Goal: Task Accomplishment & Management: Manage account settings

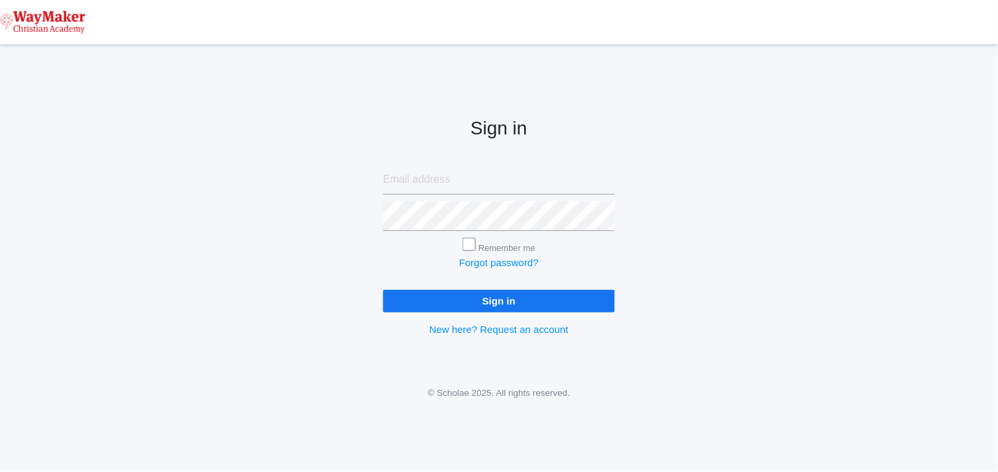
type input "[EMAIL_ADDRESS][DOMAIN_NAME]"
click at [520, 298] on input "Sign in" at bounding box center [499, 301] width 232 height 22
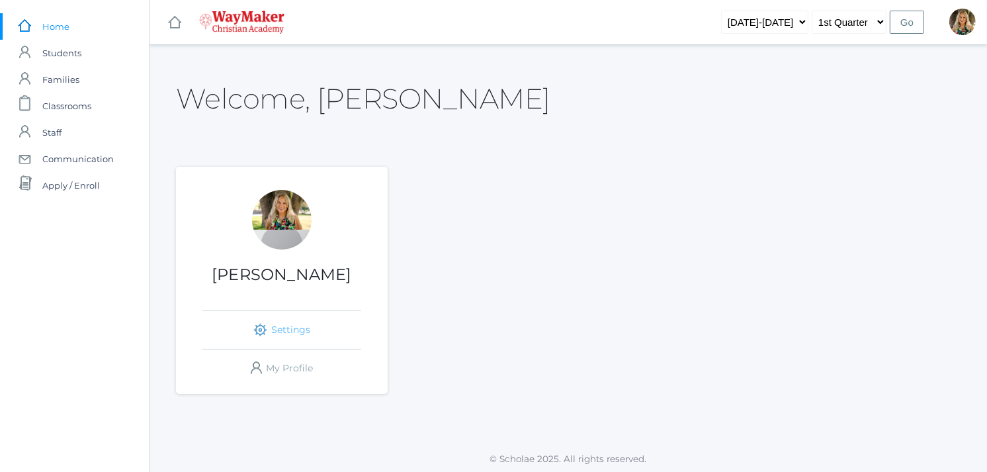
click at [296, 330] on link "icons/ui/navigation/settings Created with Sketch. Settings" at bounding box center [282, 330] width 159 height 38
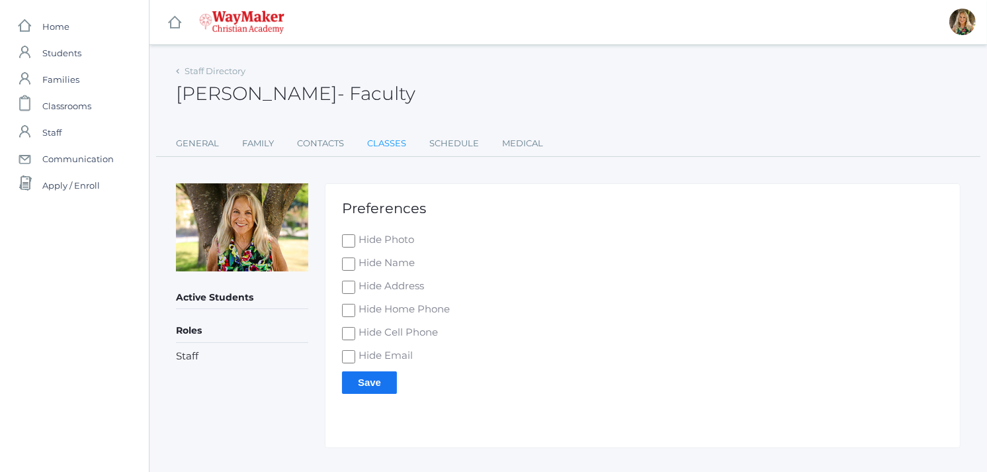
click at [392, 146] on link "Classes" at bounding box center [386, 143] width 39 height 26
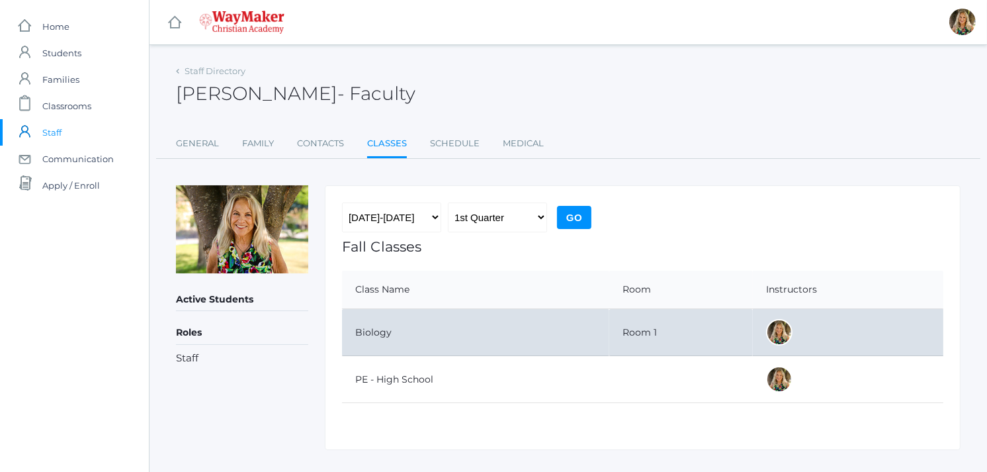
click at [402, 322] on td "Biology" at bounding box center [475, 332] width 267 height 47
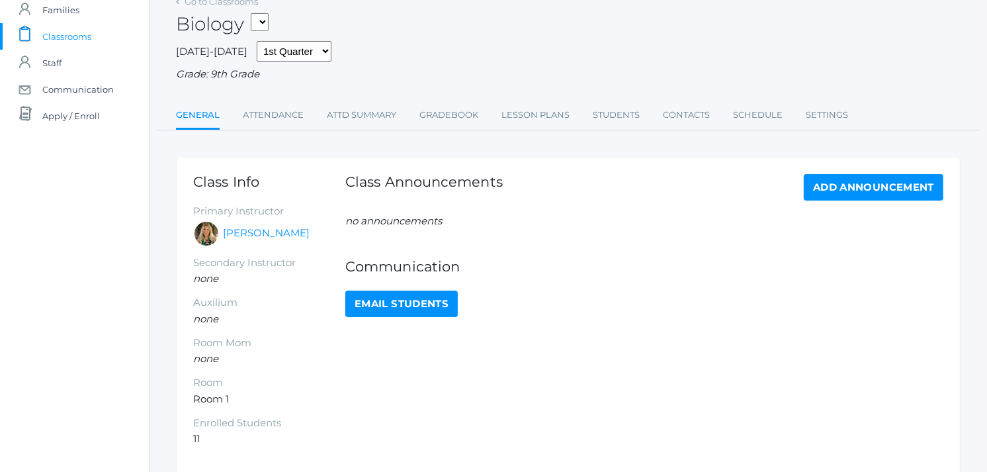
scroll to position [73, 0]
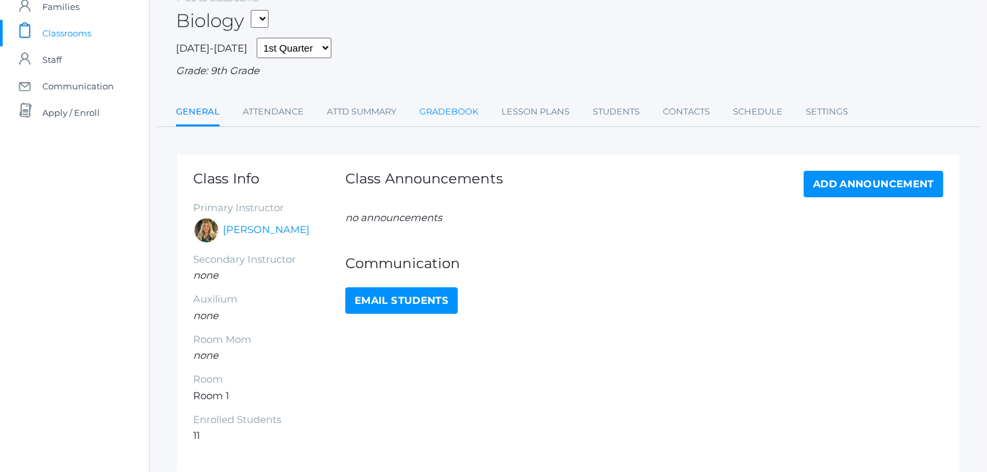
click at [452, 108] on link "Gradebook" at bounding box center [449, 112] width 59 height 26
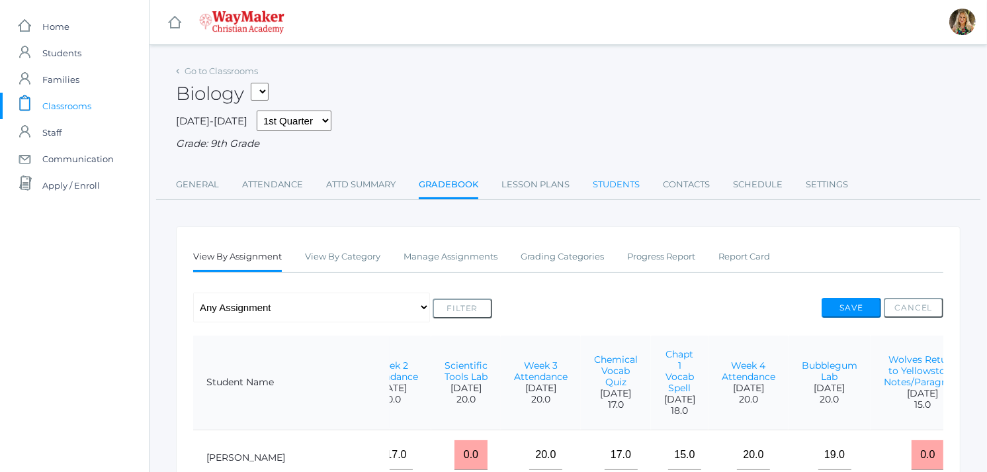
click at [605, 184] on link "Students" at bounding box center [616, 184] width 47 height 26
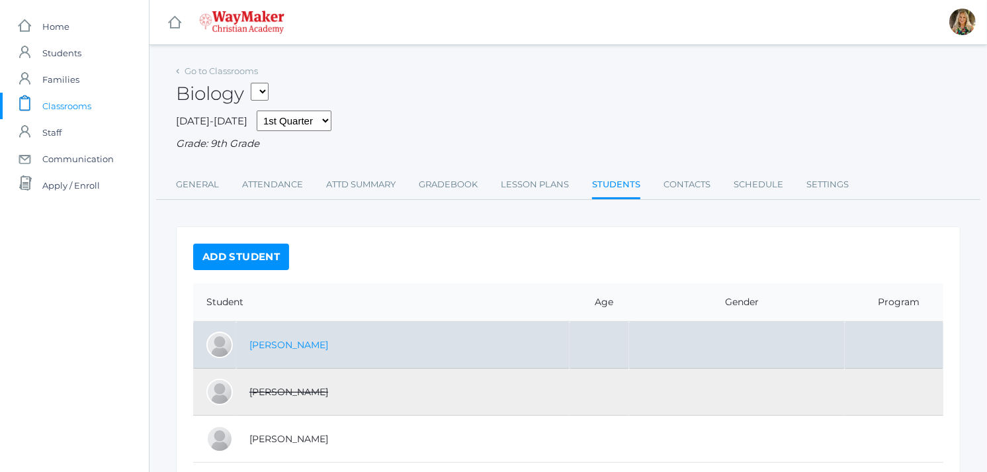
click at [290, 344] on link "[PERSON_NAME]" at bounding box center [289, 345] width 79 height 12
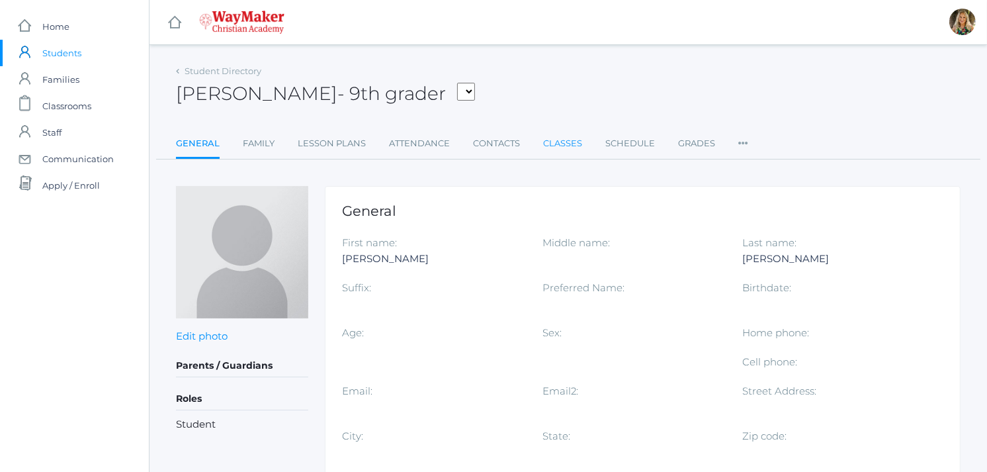
click at [570, 138] on link "Classes" at bounding box center [562, 143] width 39 height 26
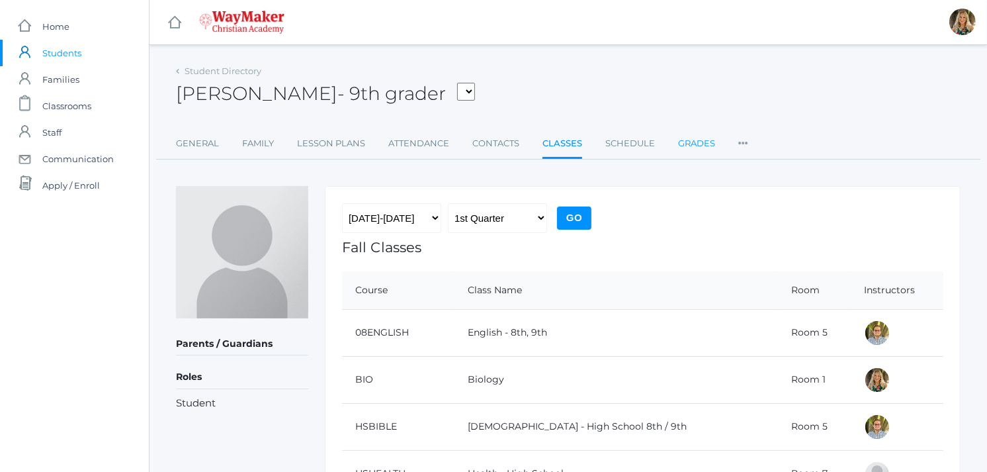
click at [696, 139] on link "Grades" at bounding box center [696, 143] width 37 height 26
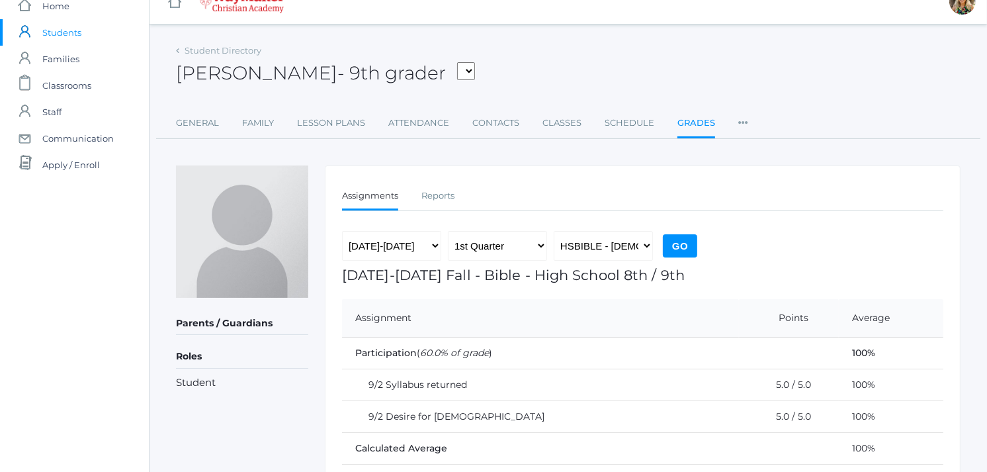
scroll to position [77, 0]
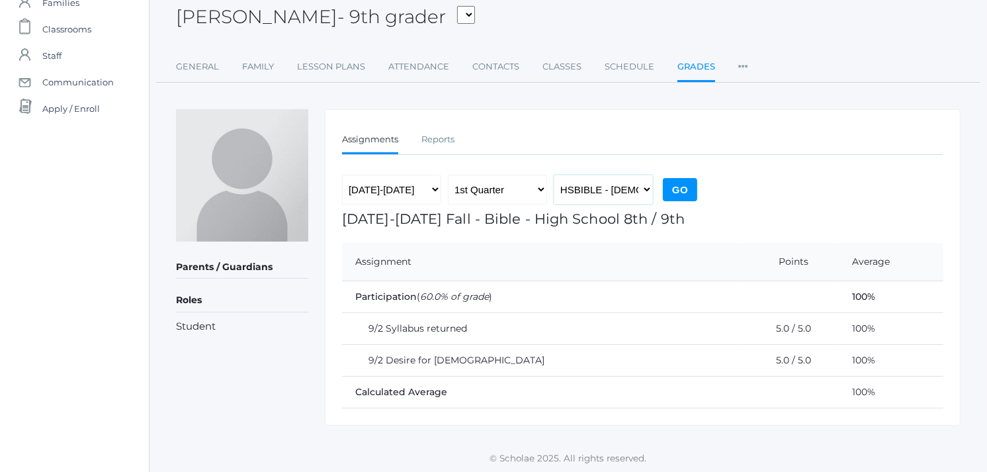
click at [645, 187] on select "HSBIBLE - Bible High School 8th / 9th BIO - Biology 08ENGLISH - English 8th, 9t…" at bounding box center [603, 190] width 99 height 30
select select "2528"
click at [554, 175] on select "HSBIBLE - Bible High School 8th / 9th BIO - Biology 08ENGLISH - English 8th, 9t…" at bounding box center [603, 190] width 99 height 30
click at [686, 190] on input "Go" at bounding box center [680, 189] width 34 height 23
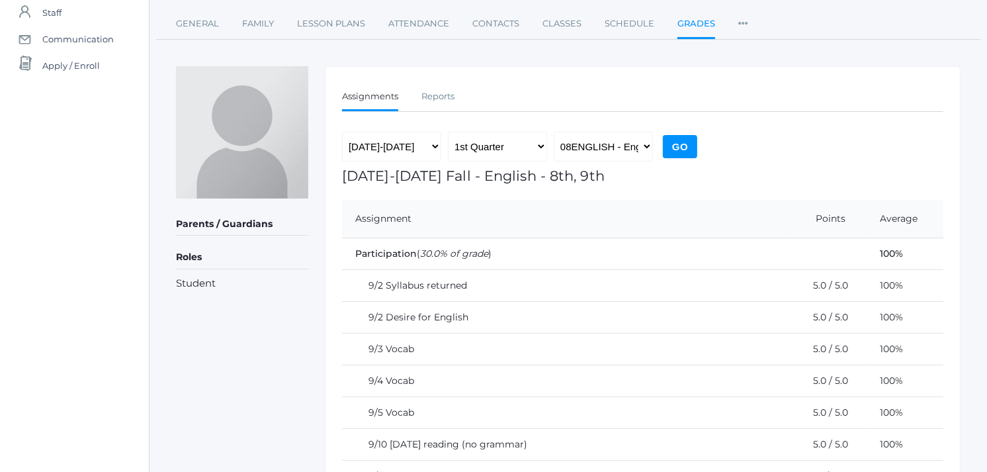
scroll to position [52, 0]
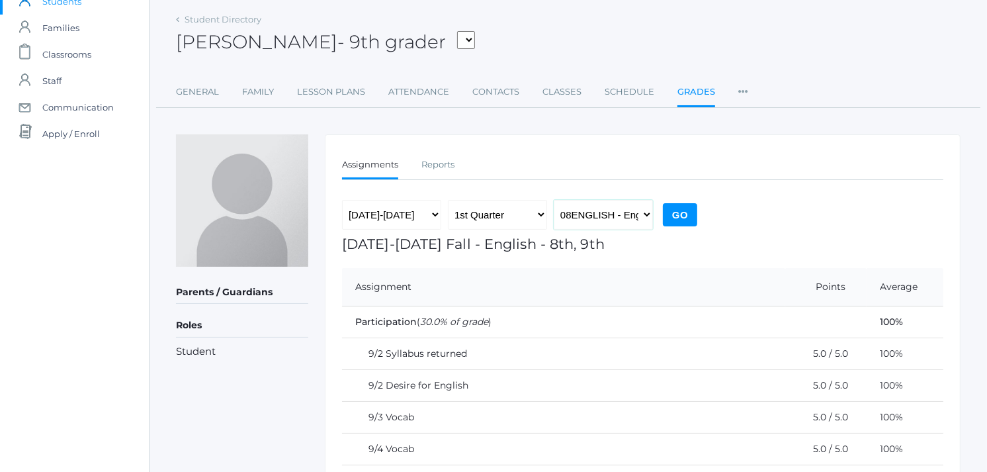
click at [647, 214] on select "HSBIBLE - Bible High School 8th / 9th BIO - Biology 08ENGLISH - English 8th, 9t…" at bounding box center [603, 215] width 99 height 30
select select "2512"
click at [554, 200] on select "HSBIBLE - Bible High School 8th / 9th BIO - Biology 08ENGLISH - English 8th, 9t…" at bounding box center [603, 215] width 99 height 30
click at [687, 204] on input "Go" at bounding box center [680, 214] width 34 height 23
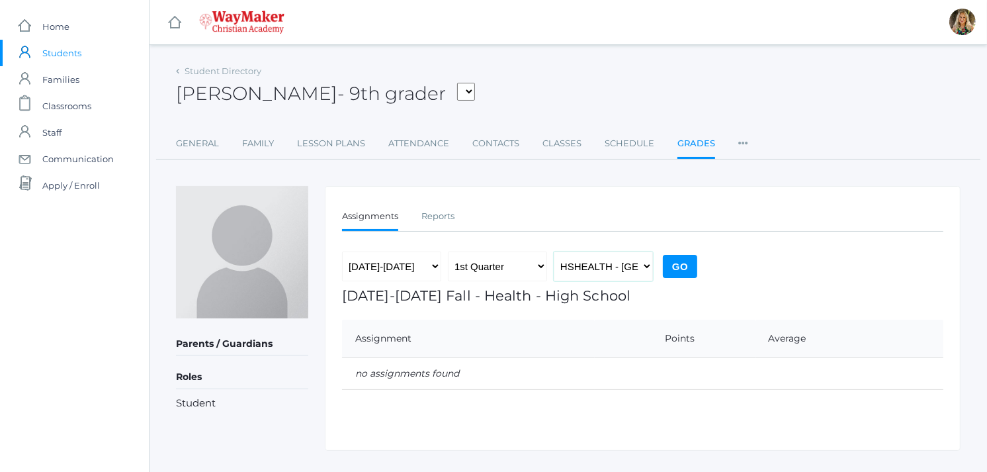
click at [649, 265] on select "HSBIBLE - [DEMOGRAPHIC_DATA] High School 8th / 9th BIO - Biology 08ENGLISH - En…" at bounding box center [603, 266] width 99 height 30
select select "2515"
click at [554, 251] on select "HSBIBLE - [DEMOGRAPHIC_DATA] High School 8th / 9th BIO - Biology 08ENGLISH - En…" at bounding box center [603, 266] width 99 height 30
drag, startPoint x: 688, startPoint y: 267, endPoint x: 685, endPoint y: 255, distance: 12.4
click at [687, 265] on input "Go" at bounding box center [680, 266] width 34 height 23
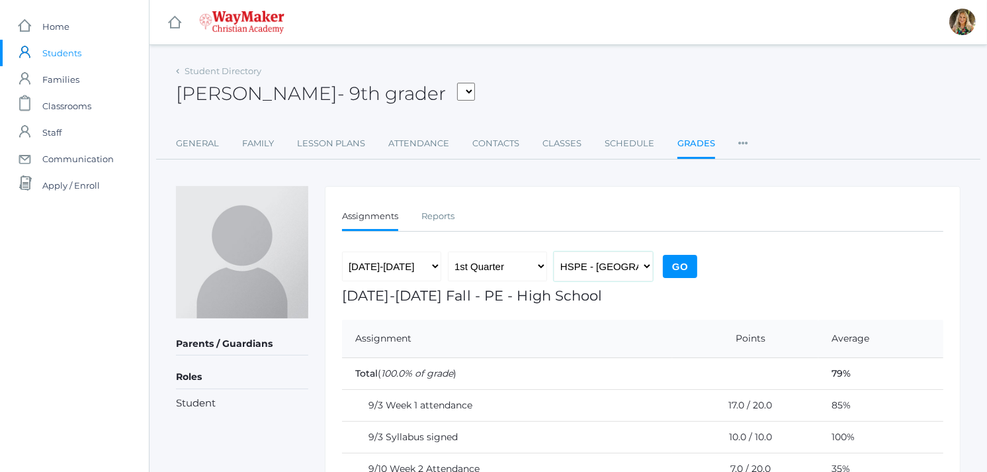
click at [649, 267] on select "HSBIBLE - [DEMOGRAPHIC_DATA] High School 8th / 9th BIO - Biology 08ENGLISH - En…" at bounding box center [603, 266] width 99 height 30
select select "2521"
click at [554, 251] on select "HSBIBLE - [DEMOGRAPHIC_DATA] High School 8th / 9th BIO - Biology 08ENGLISH - En…" at bounding box center [603, 266] width 99 height 30
click at [686, 261] on input "Go" at bounding box center [680, 266] width 34 height 23
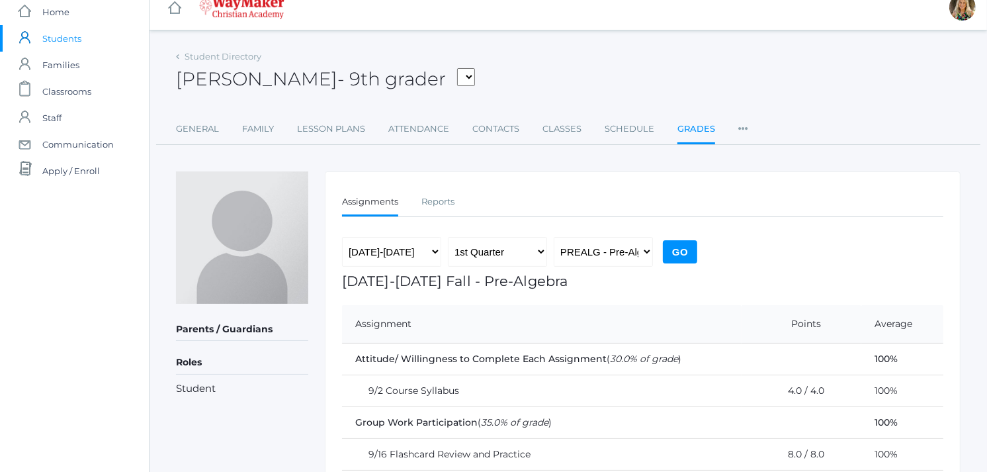
scroll to position [7, 0]
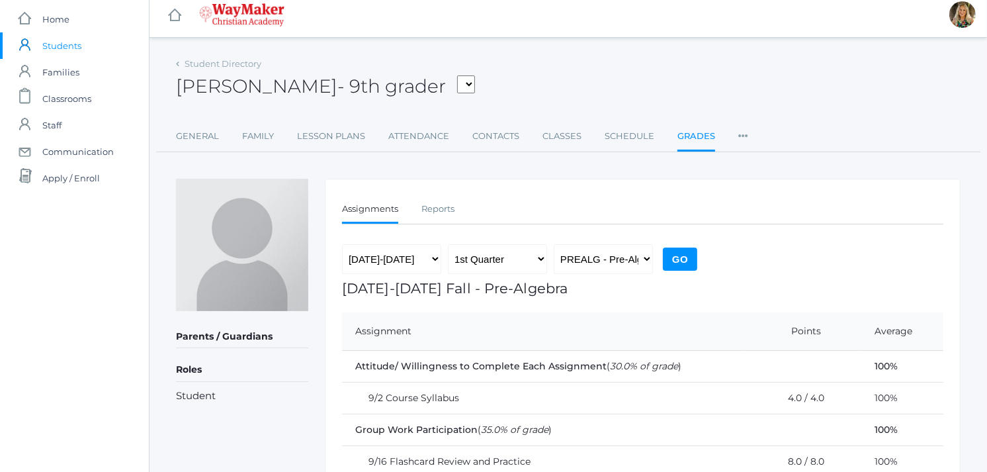
drag, startPoint x: 644, startPoint y: 257, endPoint x: 587, endPoint y: 401, distance: 155.1
click at [587, 401] on td "9/2 Course Syllabus" at bounding box center [542, 399] width 400 height 32
click at [647, 255] on select "HSBIBLE - Bible High School 8th / 9th BIO - Biology 08ENGLISH - English 8th, 9t…" at bounding box center [603, 259] width 99 height 30
click at [572, 461] on td "9/16 Flashcard Review and Practice" at bounding box center [542, 462] width 400 height 32
click at [643, 257] on select "HSBIBLE - Bible High School 8th / 9th BIO - Biology 08ENGLISH - English 8th, 9t…" at bounding box center [603, 259] width 99 height 30
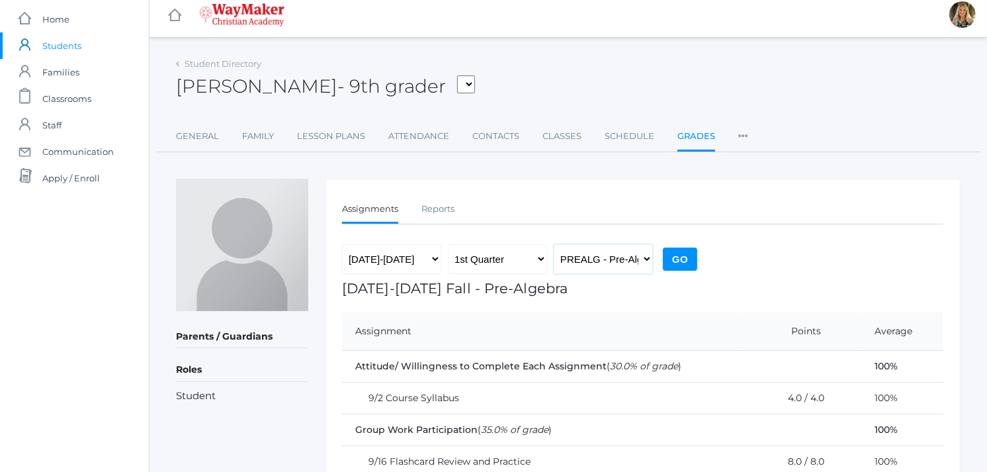
select select "2525"
click at [554, 244] on select "HSBIBLE - Bible High School 8th / 9th BIO - Biology 08ENGLISH - English 8th, 9t…" at bounding box center [603, 259] width 99 height 30
click at [684, 255] on input "Go" at bounding box center [680, 259] width 34 height 23
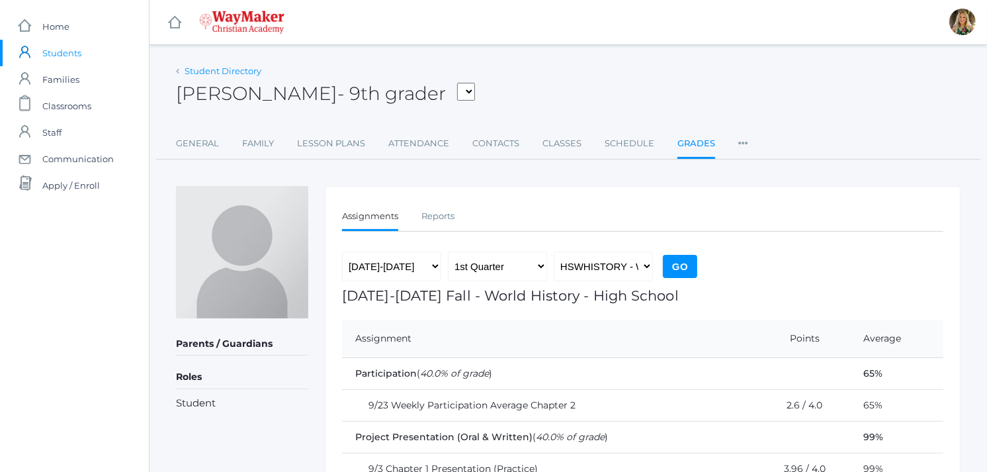
click at [223, 69] on link "Student Directory" at bounding box center [223, 71] width 77 height 11
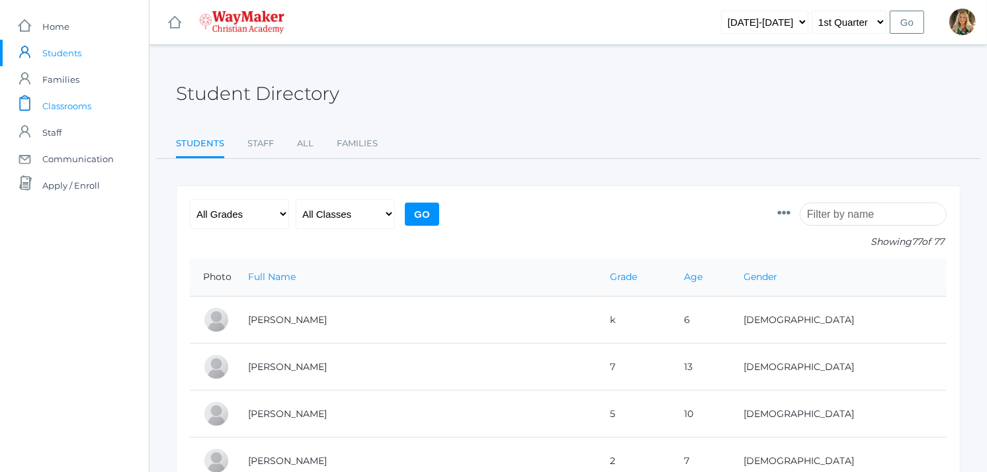
click at [56, 107] on span "Classrooms" at bounding box center [66, 106] width 49 height 26
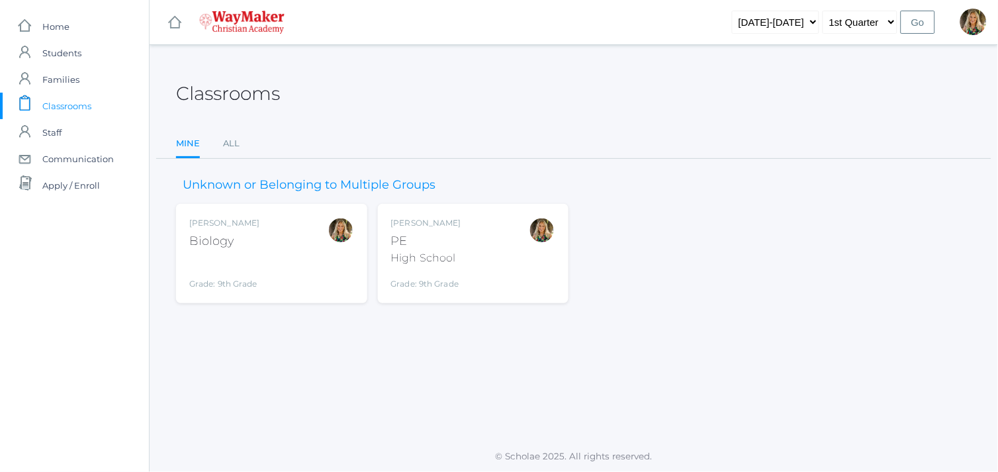
click at [240, 250] on div "Claudia Marosz Biology Grade: 9th Grade BIO" at bounding box center [224, 253] width 70 height 73
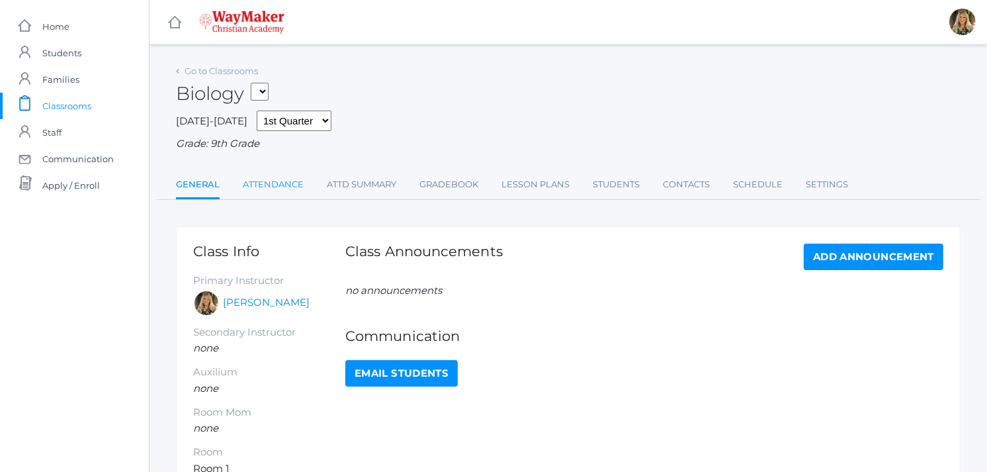
click at [285, 182] on link "Attendance" at bounding box center [273, 184] width 61 height 26
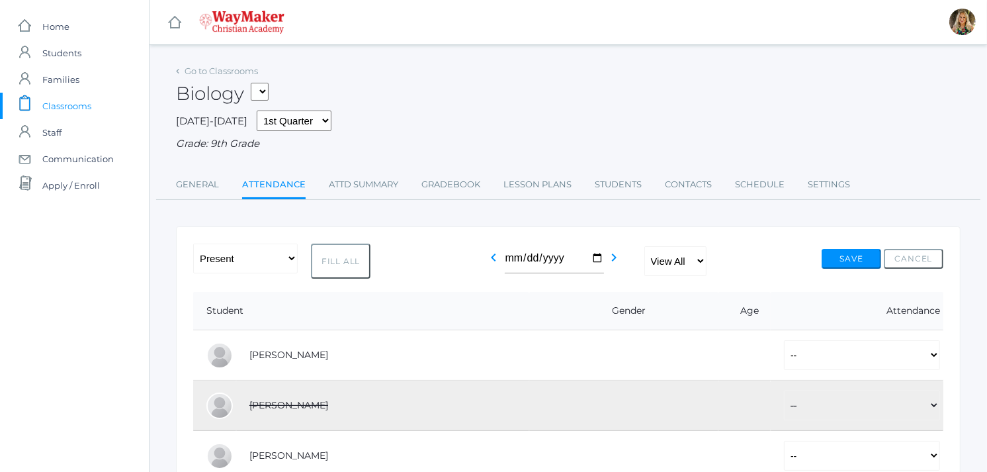
click at [331, 265] on button "Fill All" at bounding box center [341, 261] width 60 height 35
select select "P"
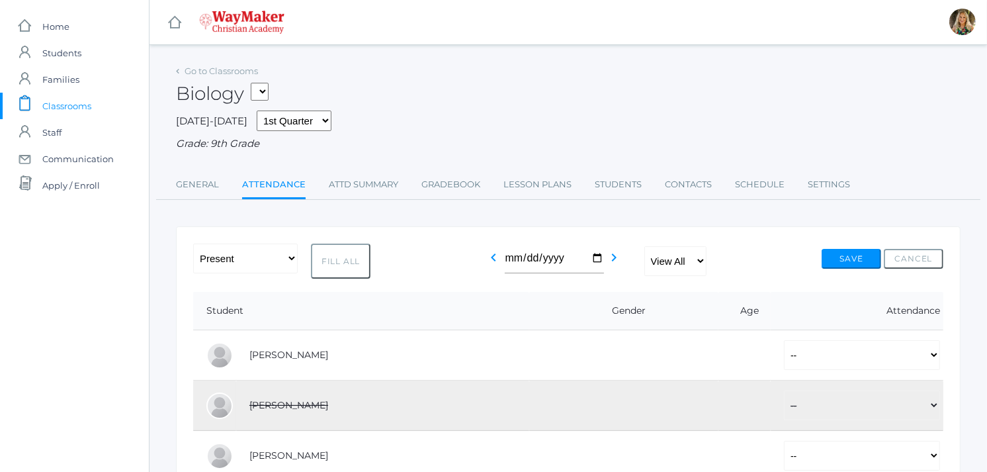
select select "P"
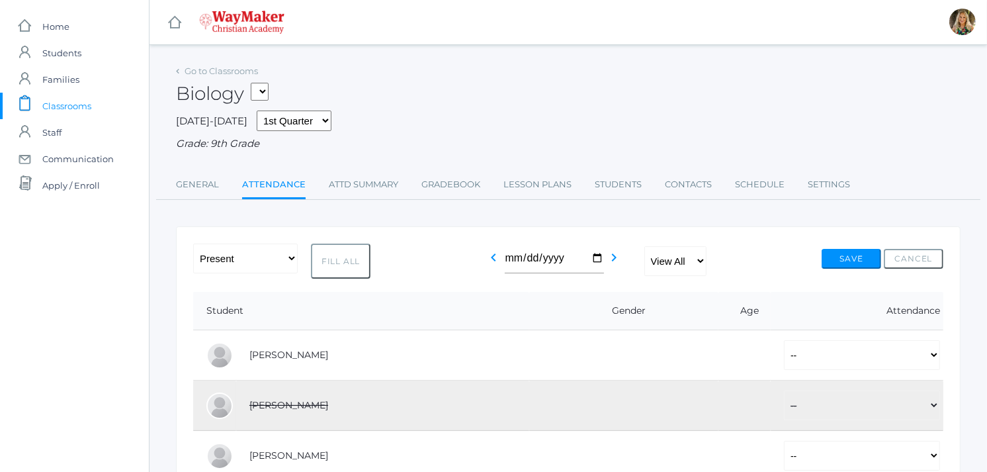
select select "P"
click at [842, 263] on button "Save" at bounding box center [852, 259] width 60 height 20
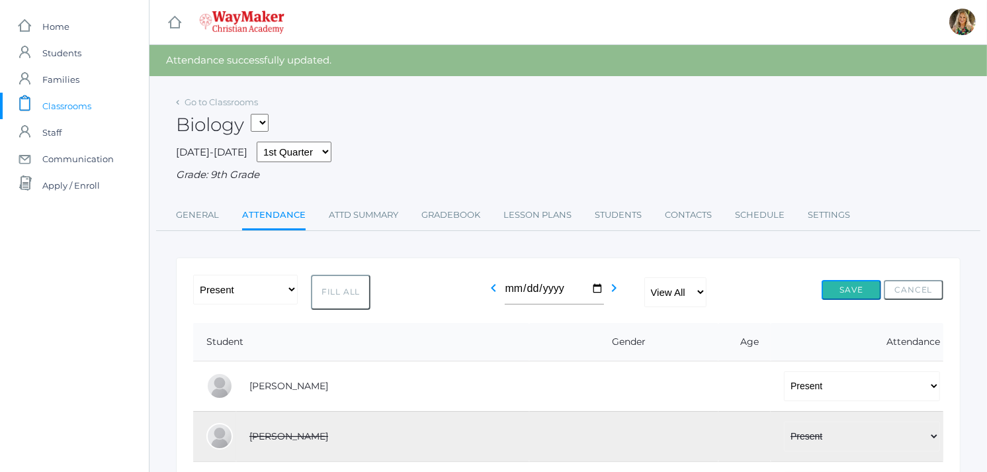
click at [850, 292] on button "Save" at bounding box center [852, 290] width 60 height 20
